Goal: Task Accomplishment & Management: Use online tool/utility

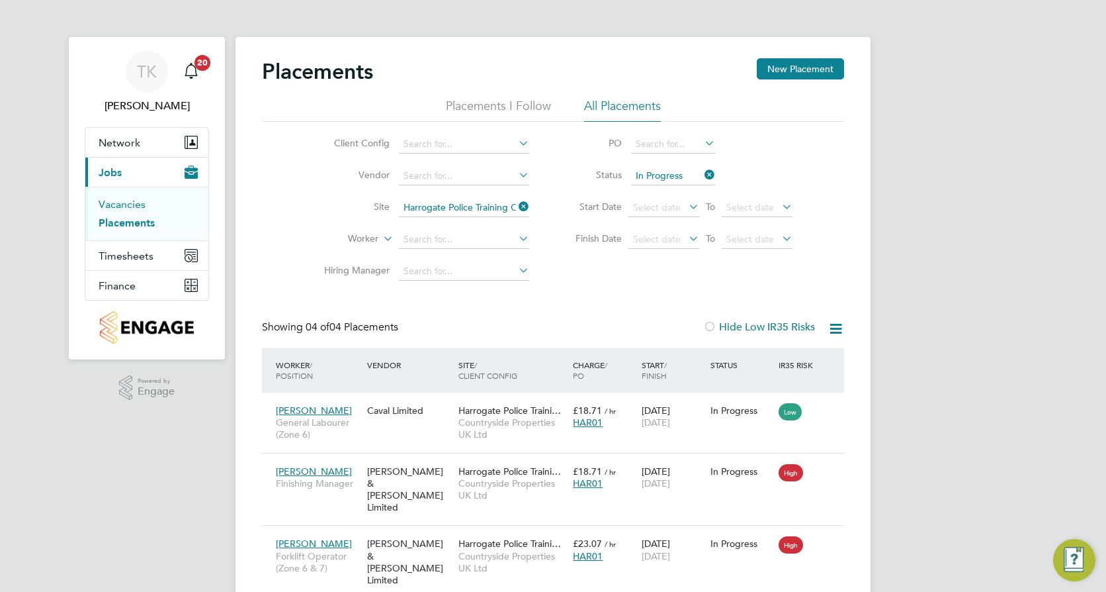
click at [140, 198] on link "Vacancies" at bounding box center [122, 204] width 47 height 13
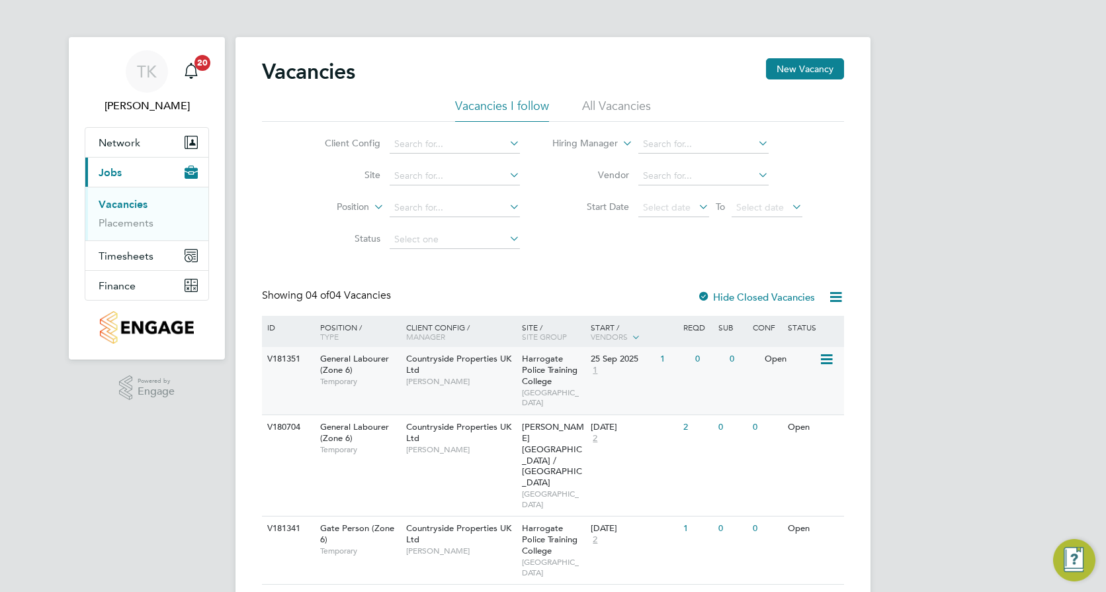
click at [633, 384] on div "V181351 General Labourer (Zone 6) Temporary Countryside Properties UK Ltd Natha…" at bounding box center [553, 380] width 582 height 67
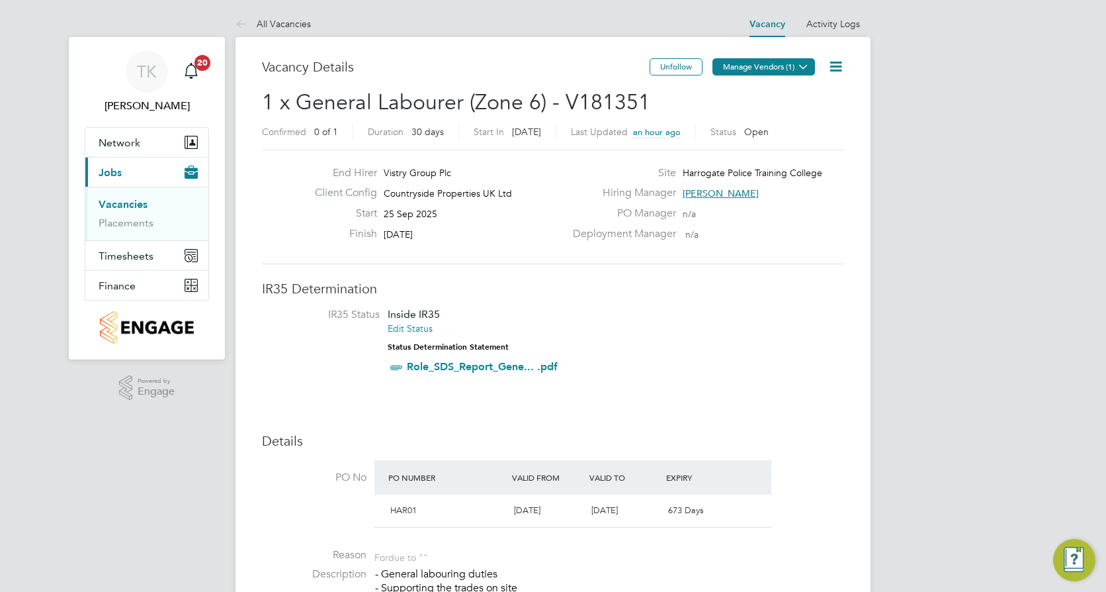
click at [799, 66] on icon at bounding box center [804, 67] width 10 height 10
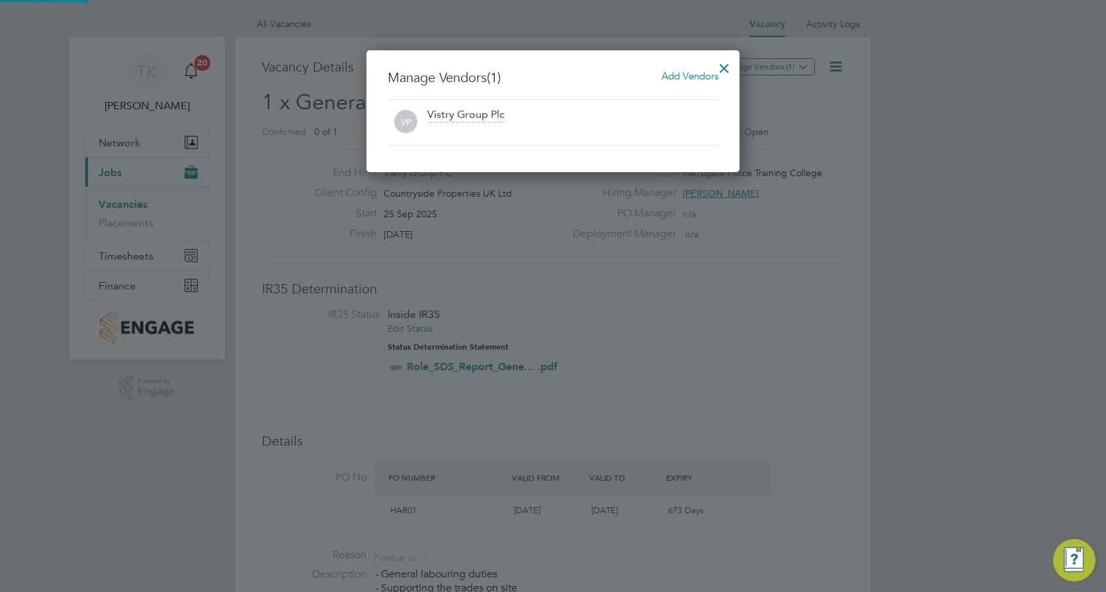
scroll to position [122, 374]
click at [680, 73] on span "Add Vendors" at bounding box center [690, 75] width 57 height 13
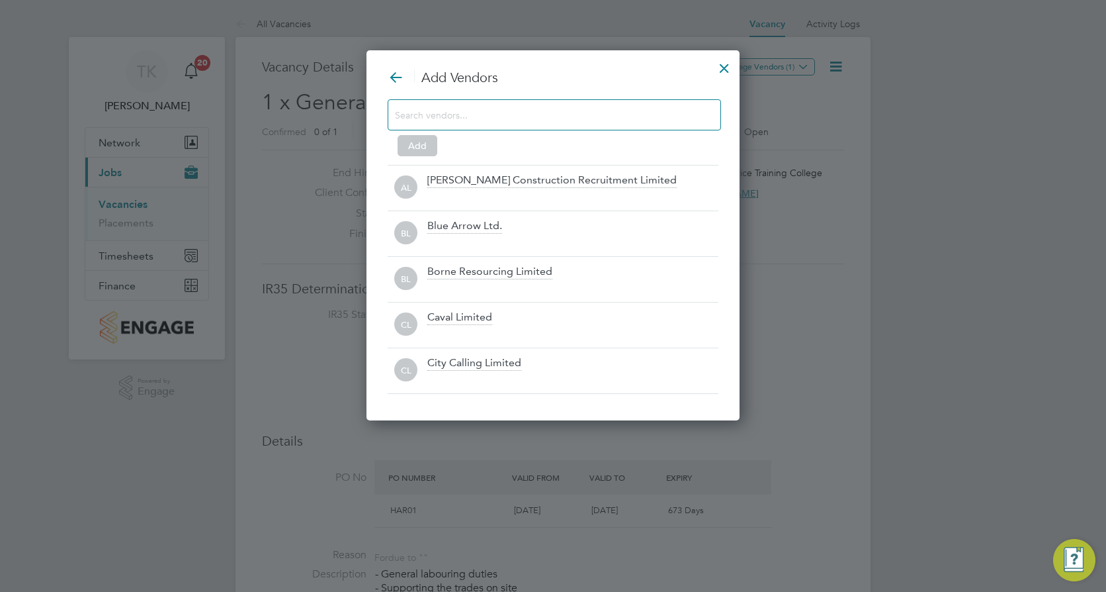
click at [575, 122] on input at bounding box center [544, 114] width 298 height 17
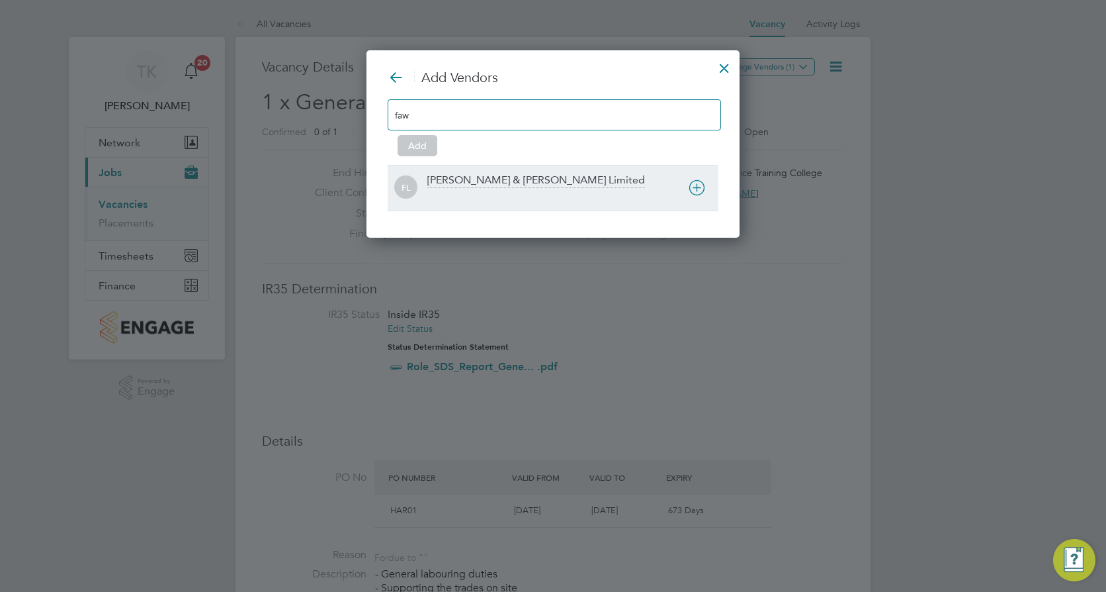
type input "faw"
click at [482, 175] on div "[PERSON_NAME] & [PERSON_NAME] Limited" at bounding box center [536, 180] width 218 height 15
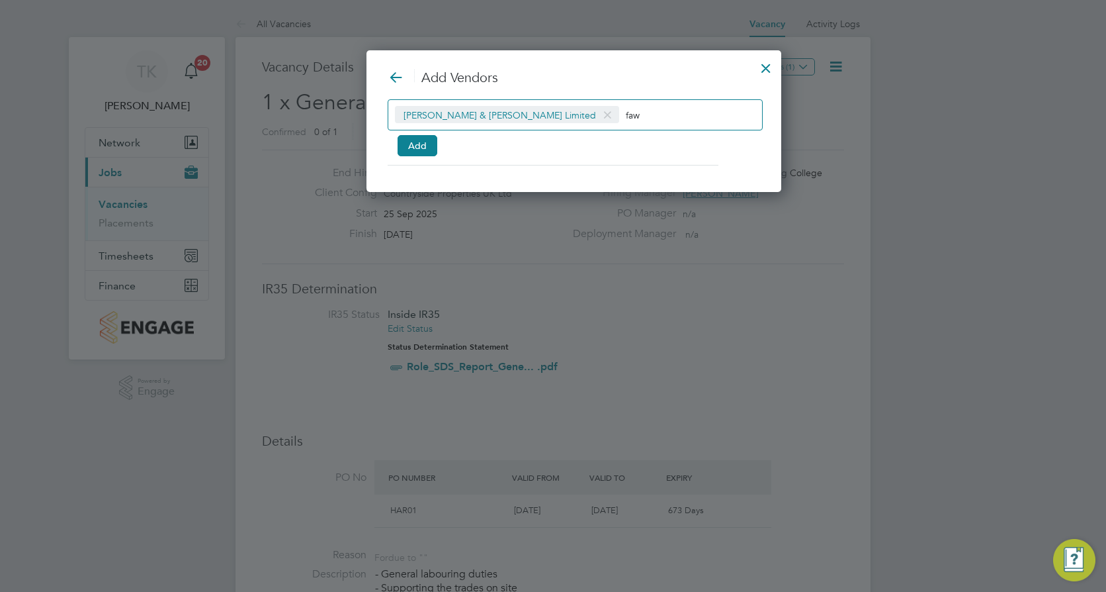
scroll to position [143, 374]
click at [418, 145] on button "Add" at bounding box center [418, 145] width 40 height 21
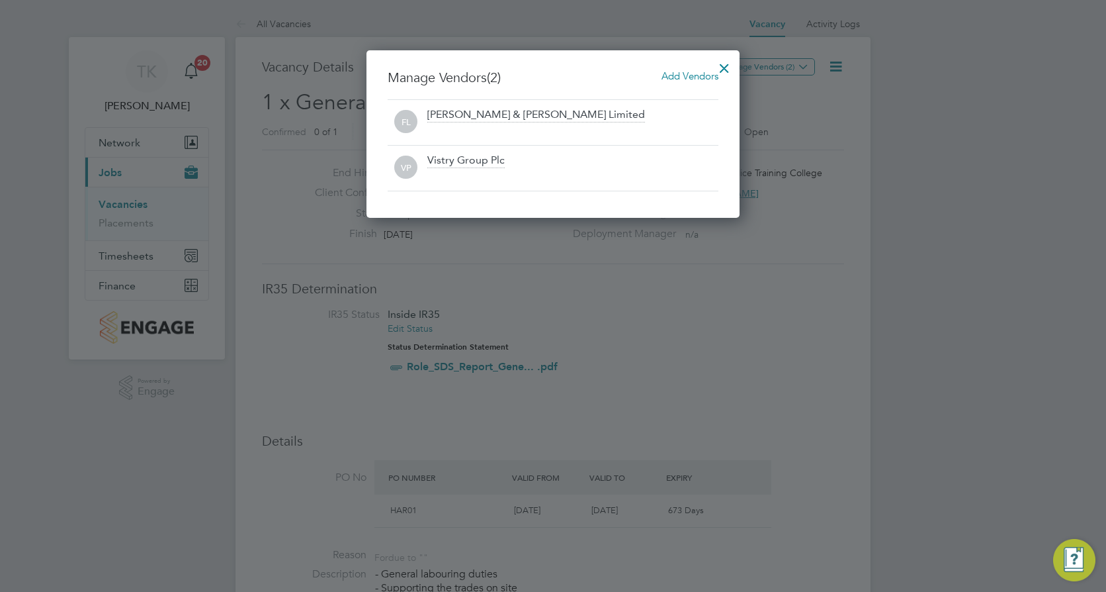
click at [720, 64] on div at bounding box center [725, 65] width 24 height 24
